Goal: Contribute content: Add original content to the website for others to see

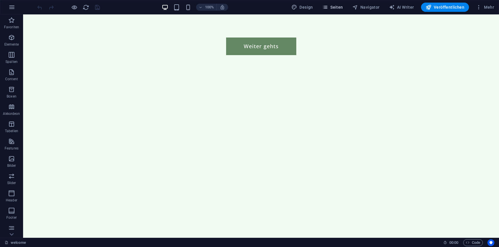
click at [342, 9] on span "Seiten" at bounding box center [332, 7] width 21 height 6
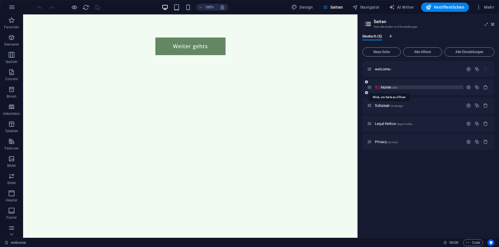
click at [393, 89] on span "/site" at bounding box center [395, 87] width 6 height 3
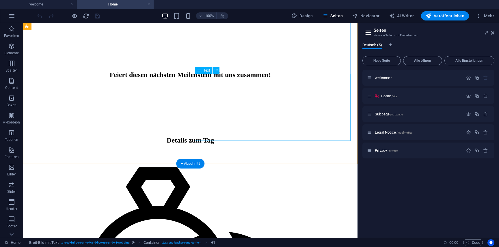
scroll to position [2341, 0]
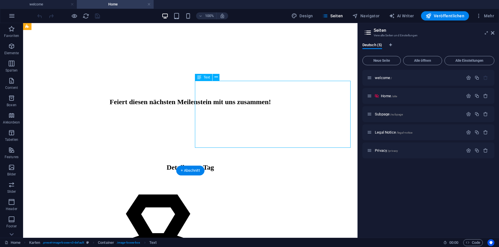
scroll to position [2339, 0]
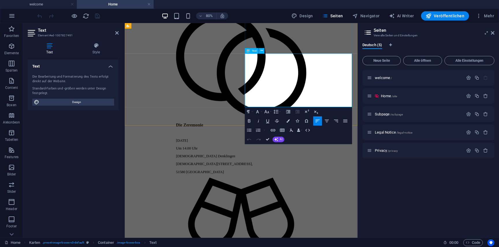
drag, startPoint x: 380, startPoint y: 112, endPoint x: 368, endPoint y: 112, distance: 11.8
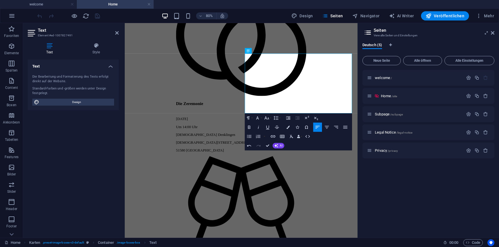
scroll to position [2361, 0]
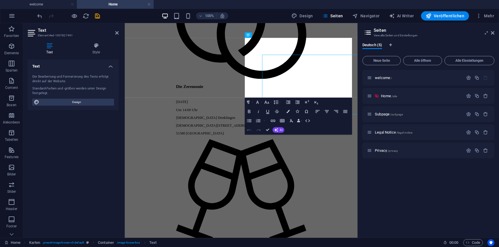
scroll to position [2359, 0]
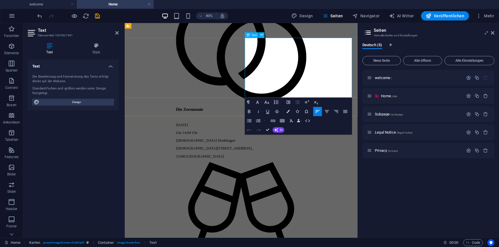
drag, startPoint x: 365, startPoint y: 92, endPoint x: 303, endPoint y: 93, distance: 61.3
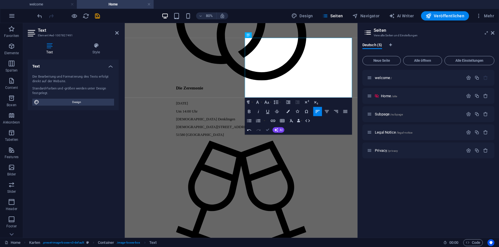
scroll to position [2380, 0]
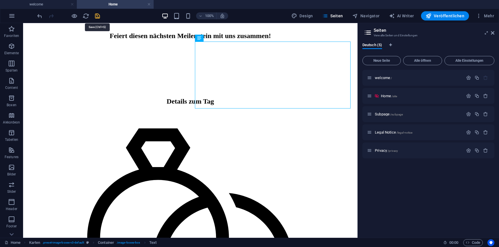
click at [100, 15] on icon "save" at bounding box center [97, 16] width 7 height 7
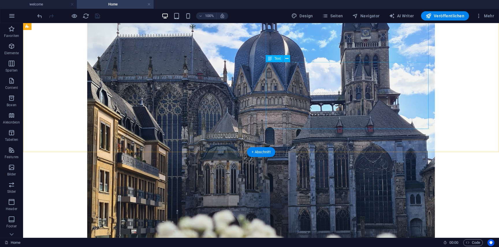
scroll to position [2352, 0]
click at [449, 16] on span "Veröffentlichen" at bounding box center [445, 16] width 39 height 6
